Goal: Find specific page/section: Find specific page/section

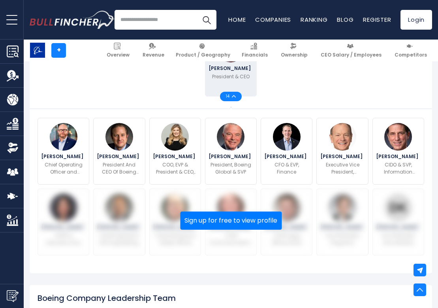
scroll to position [158, 0]
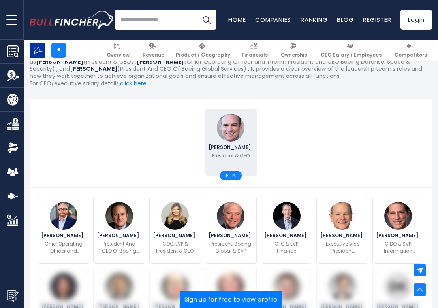
click at [236, 176] on div "14" at bounding box center [231, 175] width 22 height 9
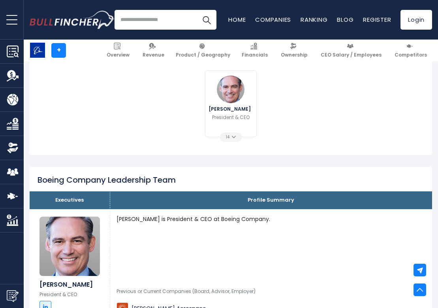
scroll to position [119, 0]
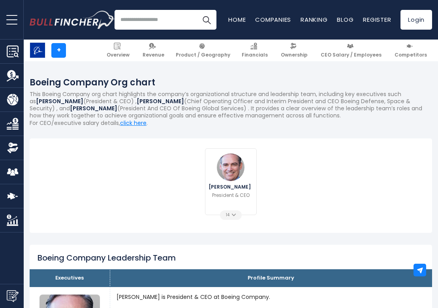
click at [232, 217] on div "14" at bounding box center [231, 214] width 22 height 9
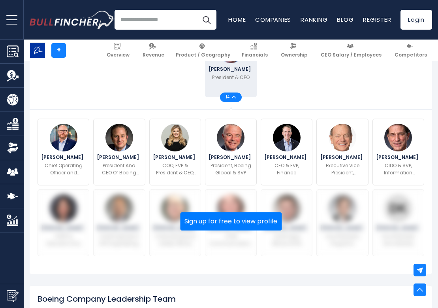
scroll to position [237, 0]
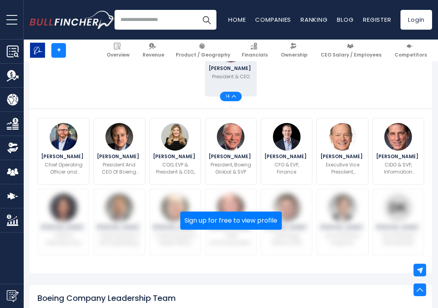
click at [120, 166] on p "President And CEO Of Boeing Global Services" at bounding box center [119, 168] width 42 height 14
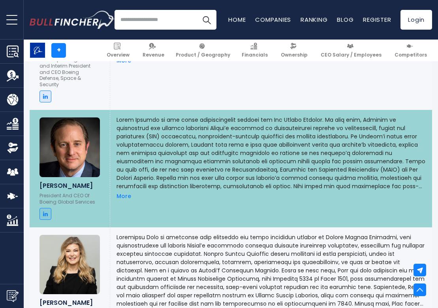
scroll to position [710, 0]
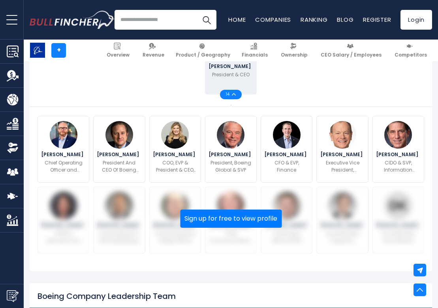
scroll to position [237, 0]
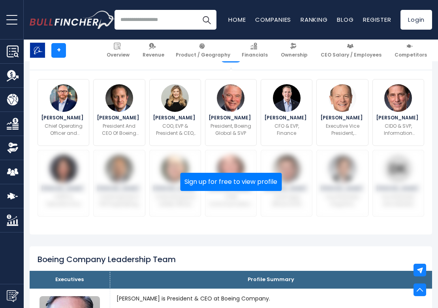
scroll to position [277, 0]
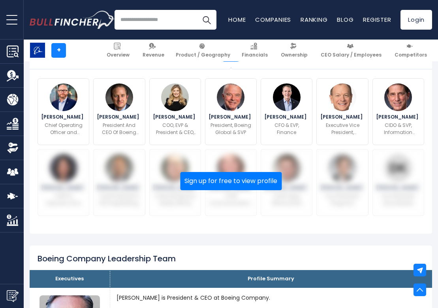
click at [227, 182] on button "Sign up for free to view profile" at bounding box center [231, 181] width 102 height 18
